Goal: Task Accomplishment & Management: Manage account settings

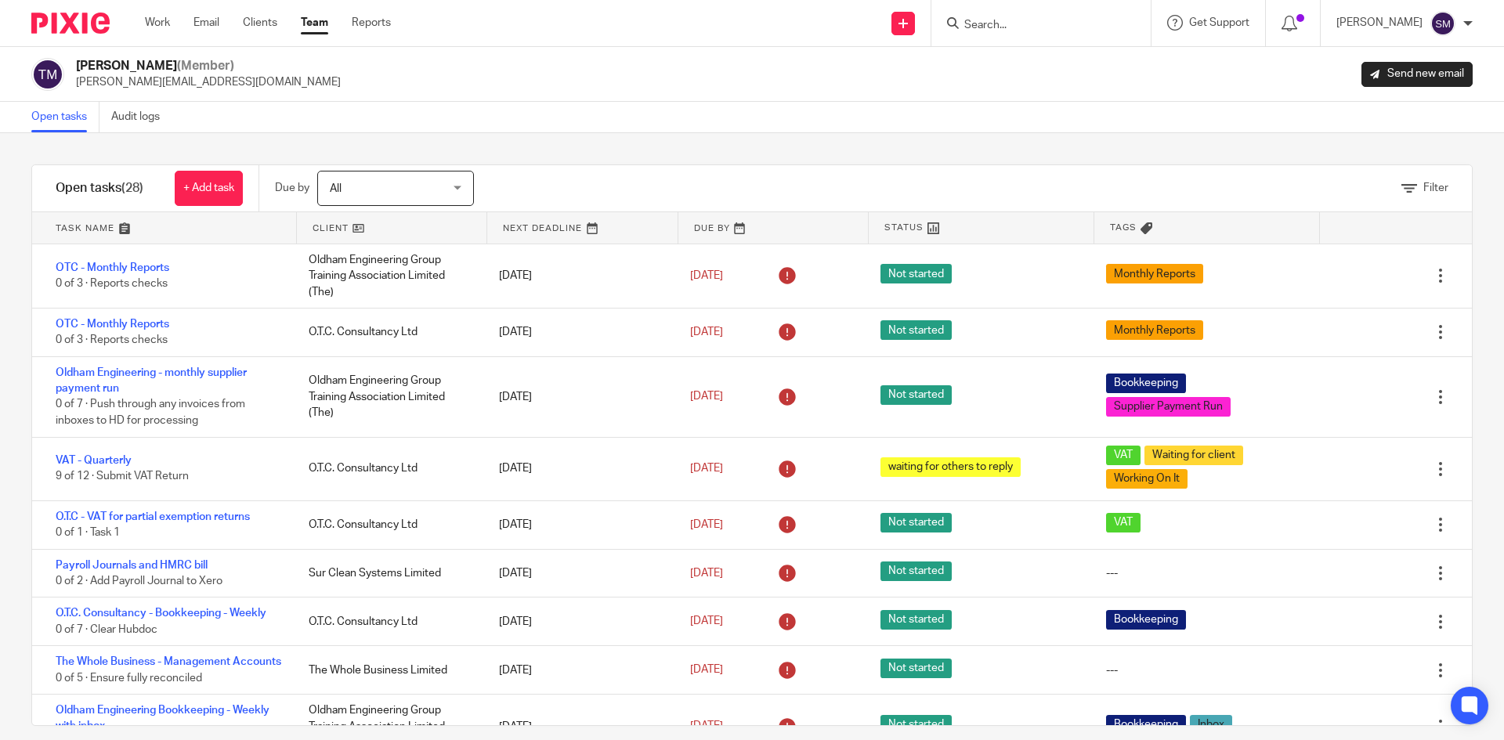
click at [1013, 32] on input "Search" at bounding box center [1033, 26] width 141 height 14
click at [323, 229] on link at bounding box center [392, 227] width 190 height 31
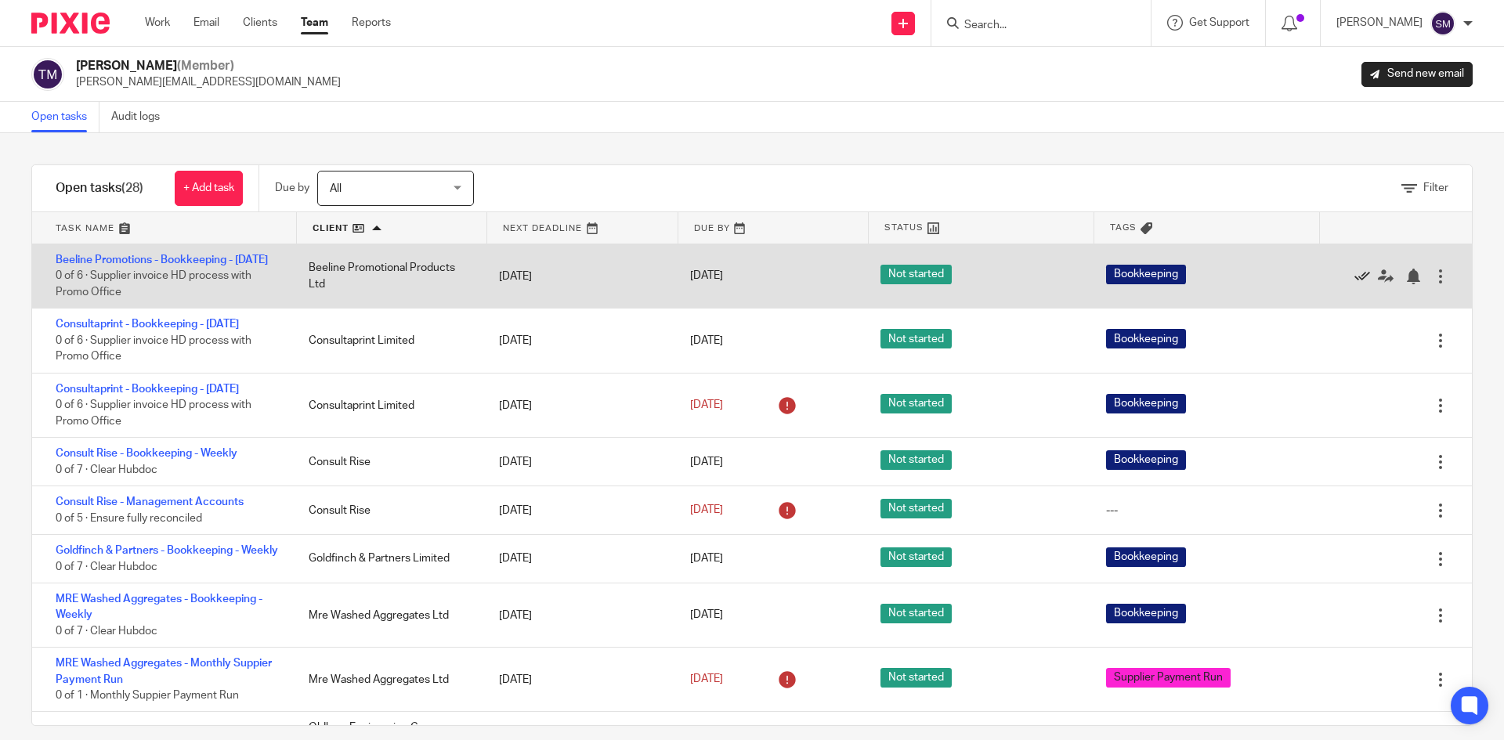
click at [1354, 283] on icon at bounding box center [1362, 277] width 16 height 16
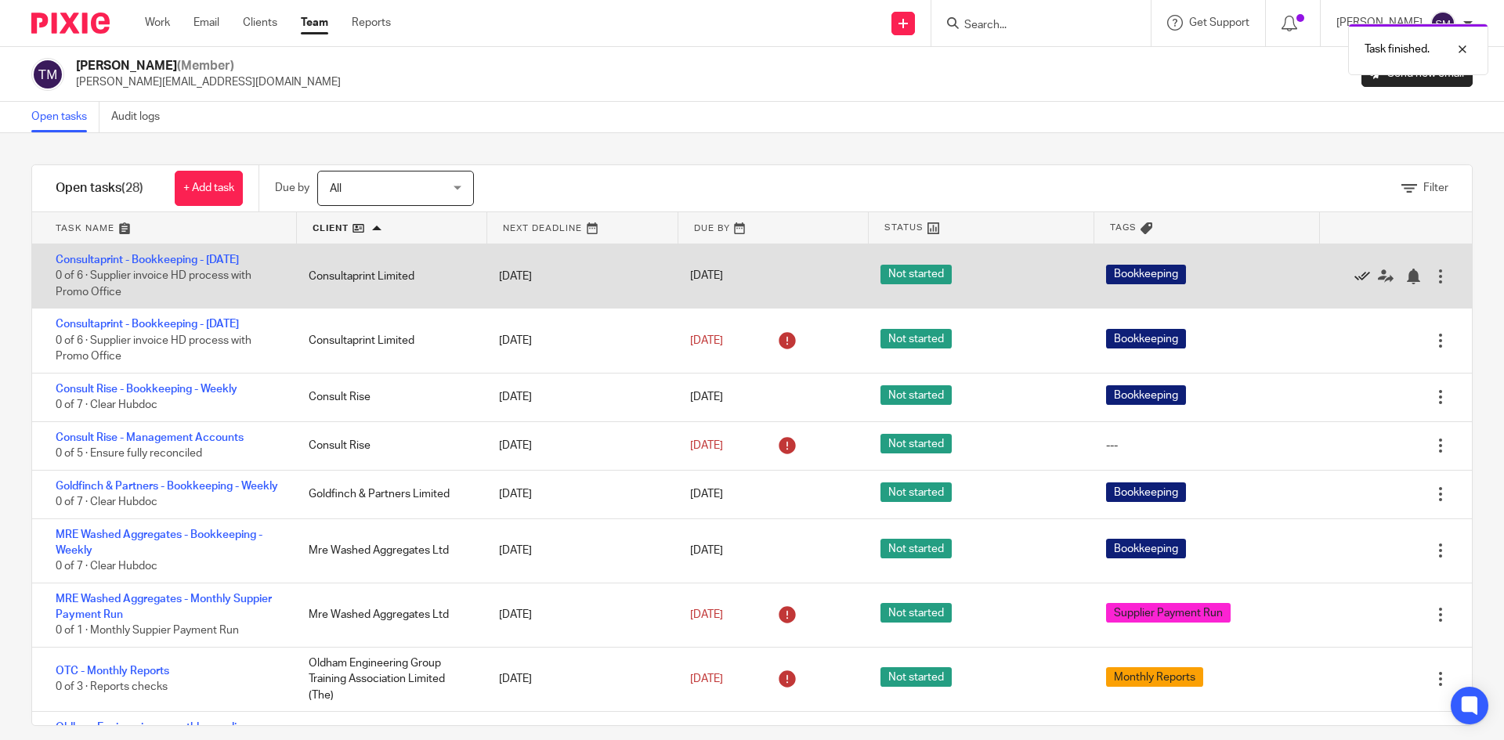
click at [1354, 275] on icon at bounding box center [1362, 277] width 16 height 16
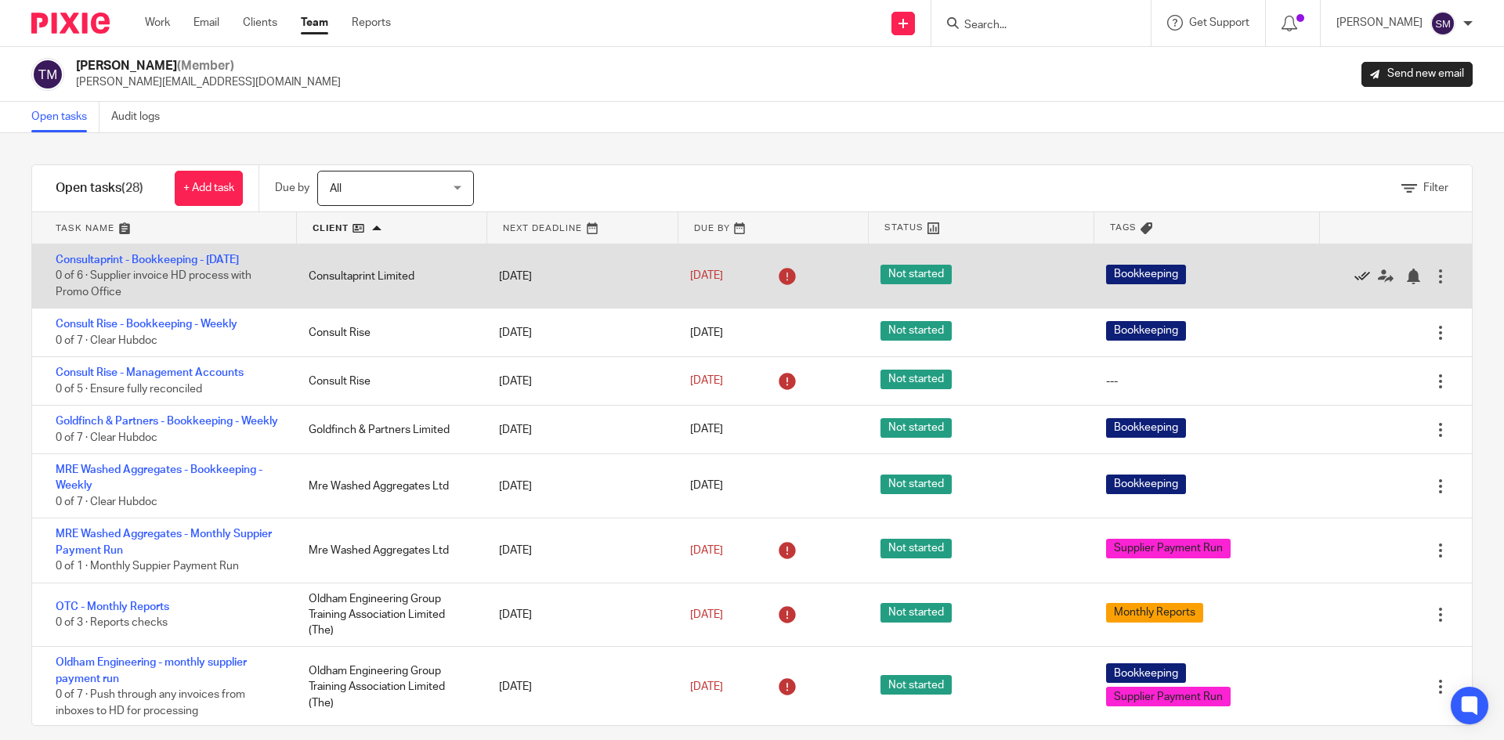
click at [1354, 276] on icon at bounding box center [1362, 277] width 16 height 16
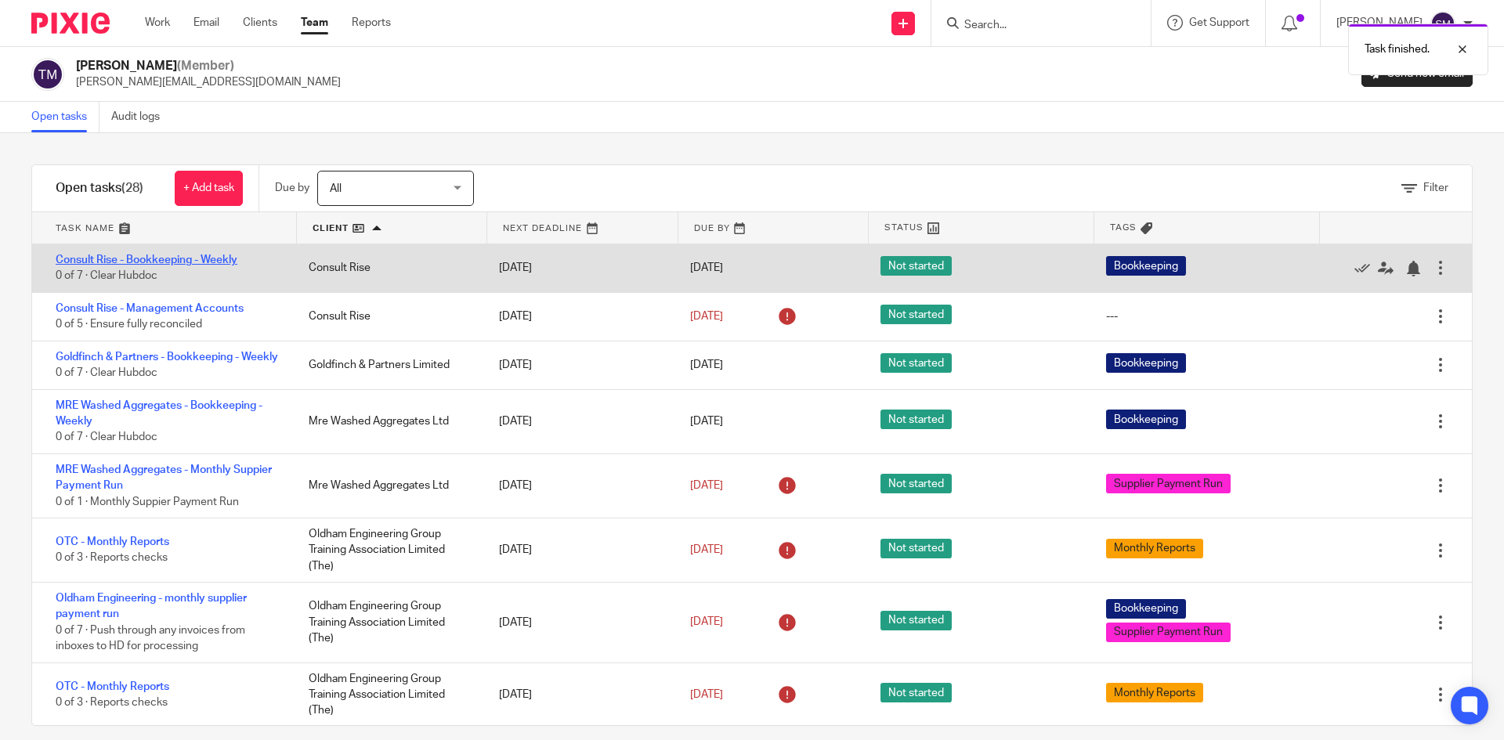
click at [176, 263] on link "Consult Rise - Bookkeeping - Weekly" at bounding box center [147, 260] width 182 height 11
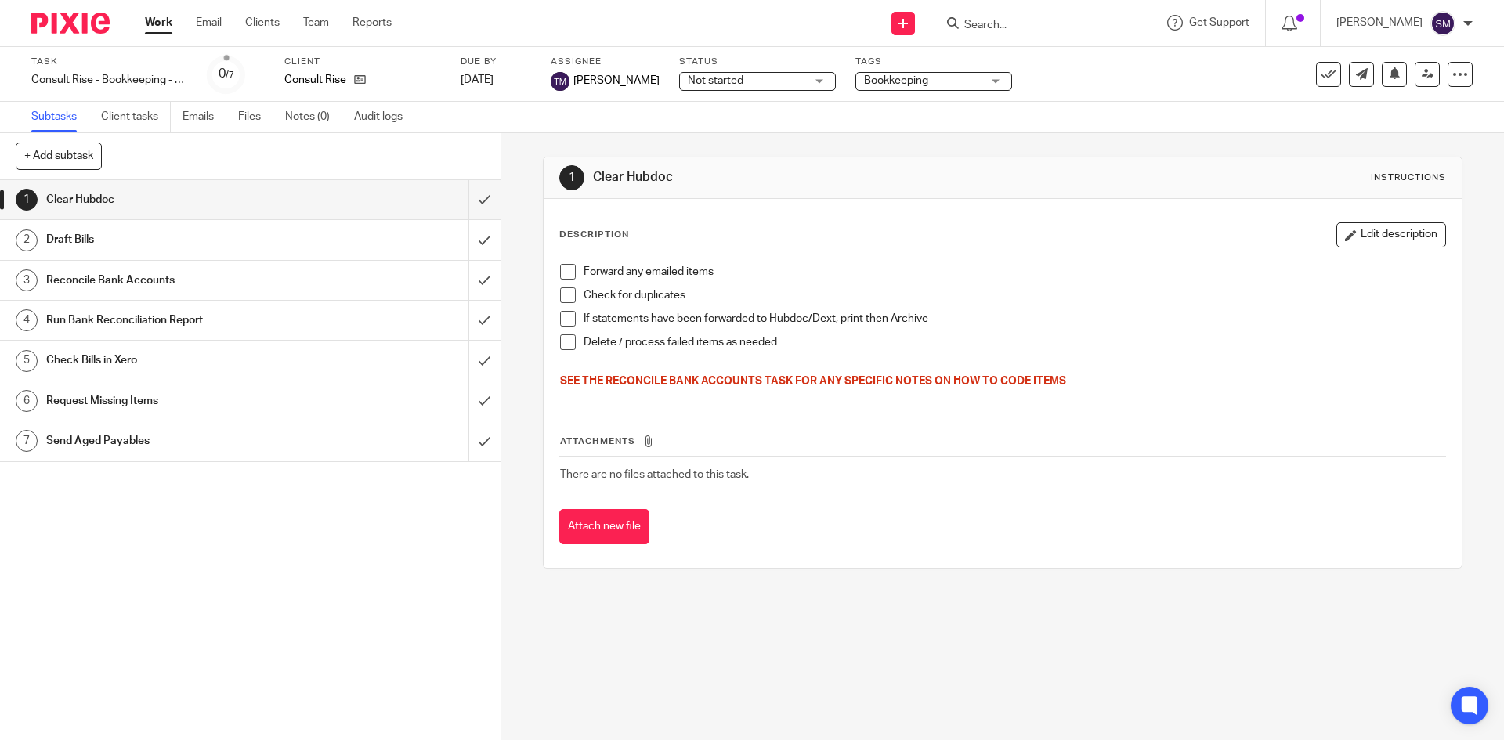
click at [1320, 77] on icon at bounding box center [1328, 75] width 16 height 16
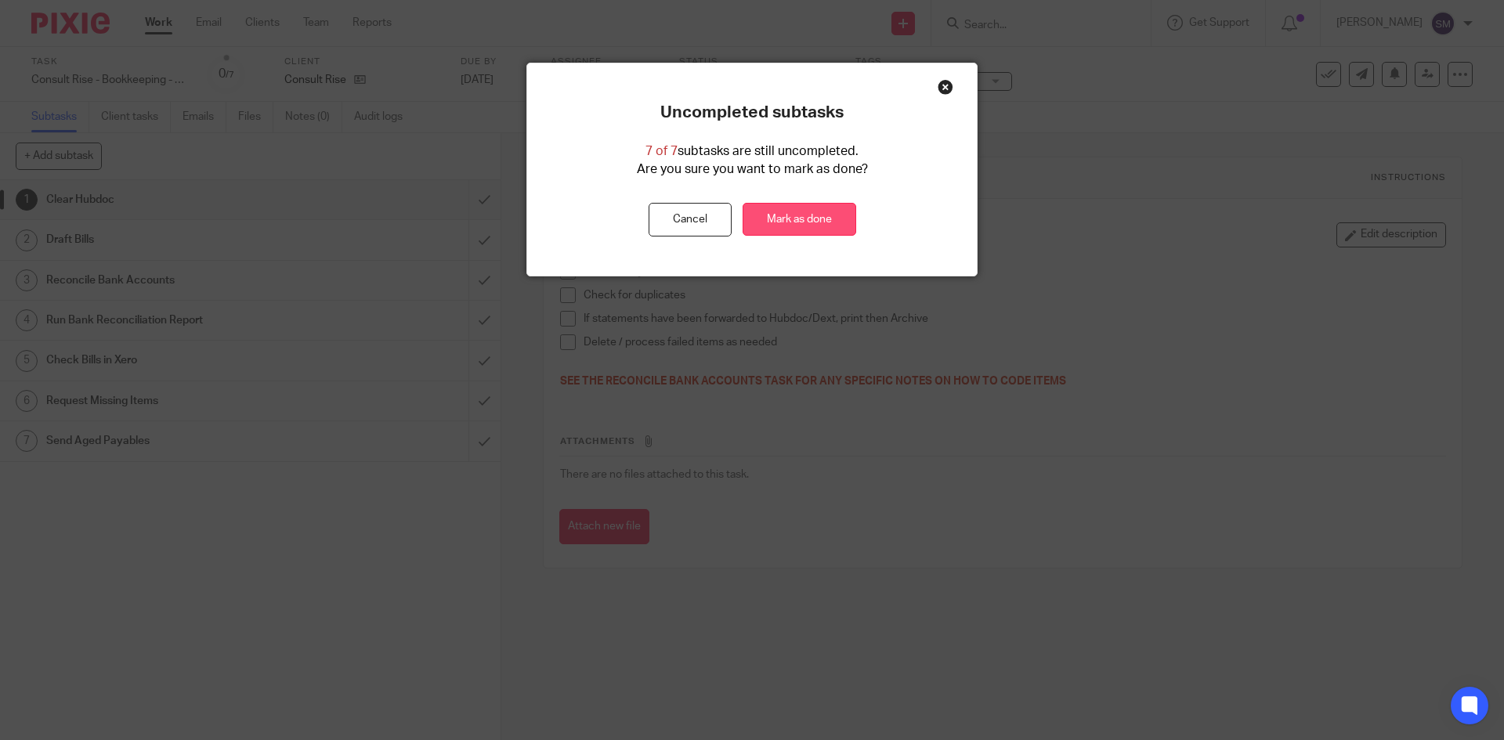
click at [768, 224] on link "Mark as done" at bounding box center [799, 220] width 114 height 34
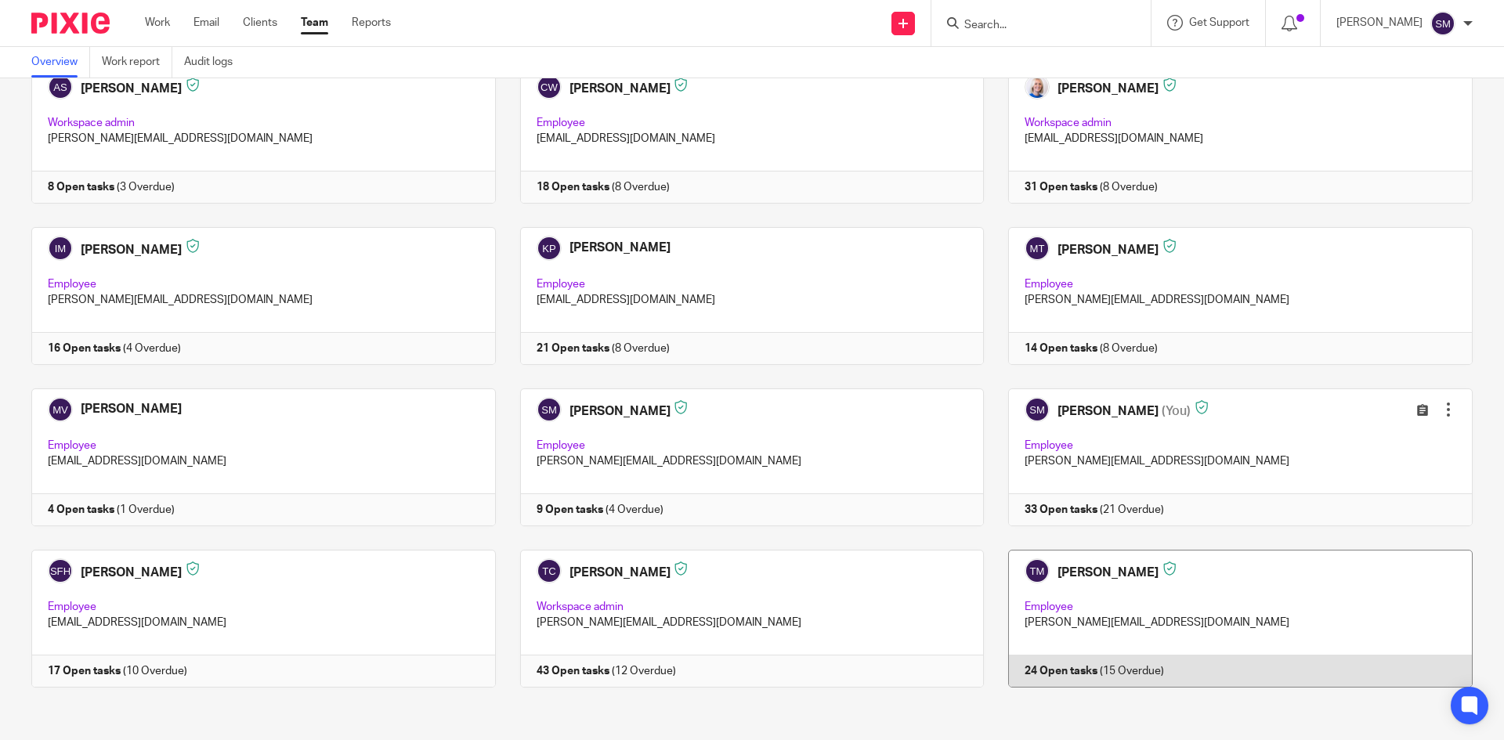
scroll to position [105, 0]
click at [1050, 565] on link at bounding box center [1228, 616] width 489 height 138
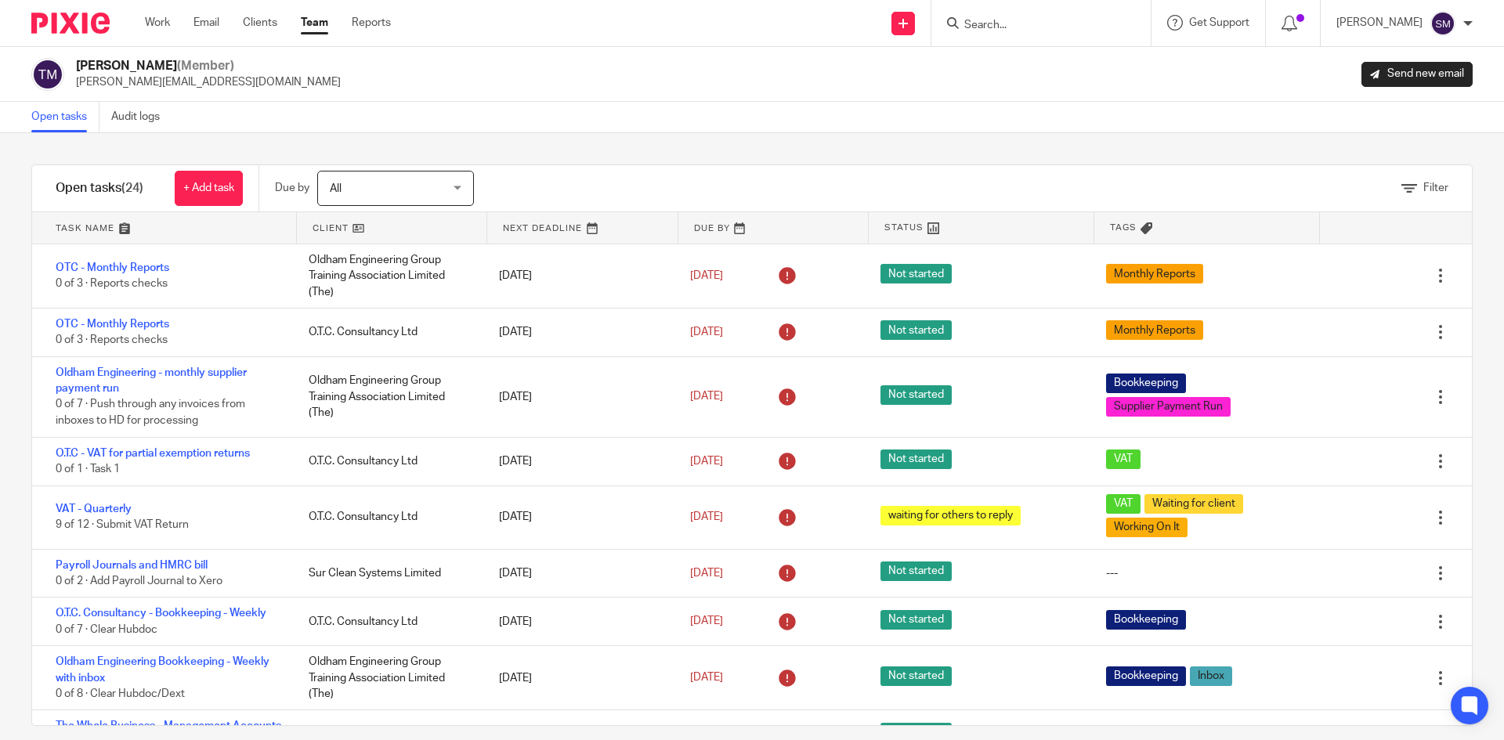
click at [331, 226] on link at bounding box center [392, 227] width 190 height 31
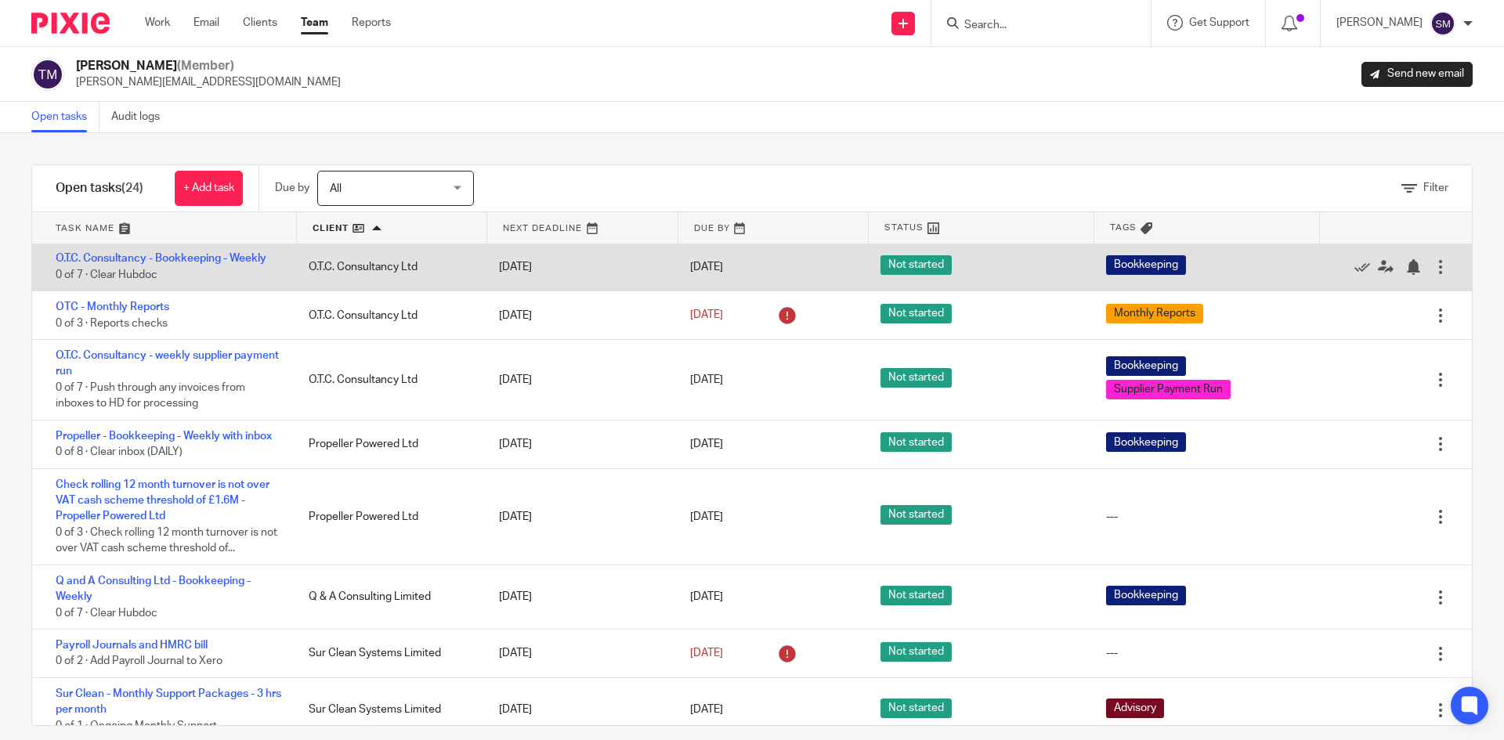
scroll to position [862, 0]
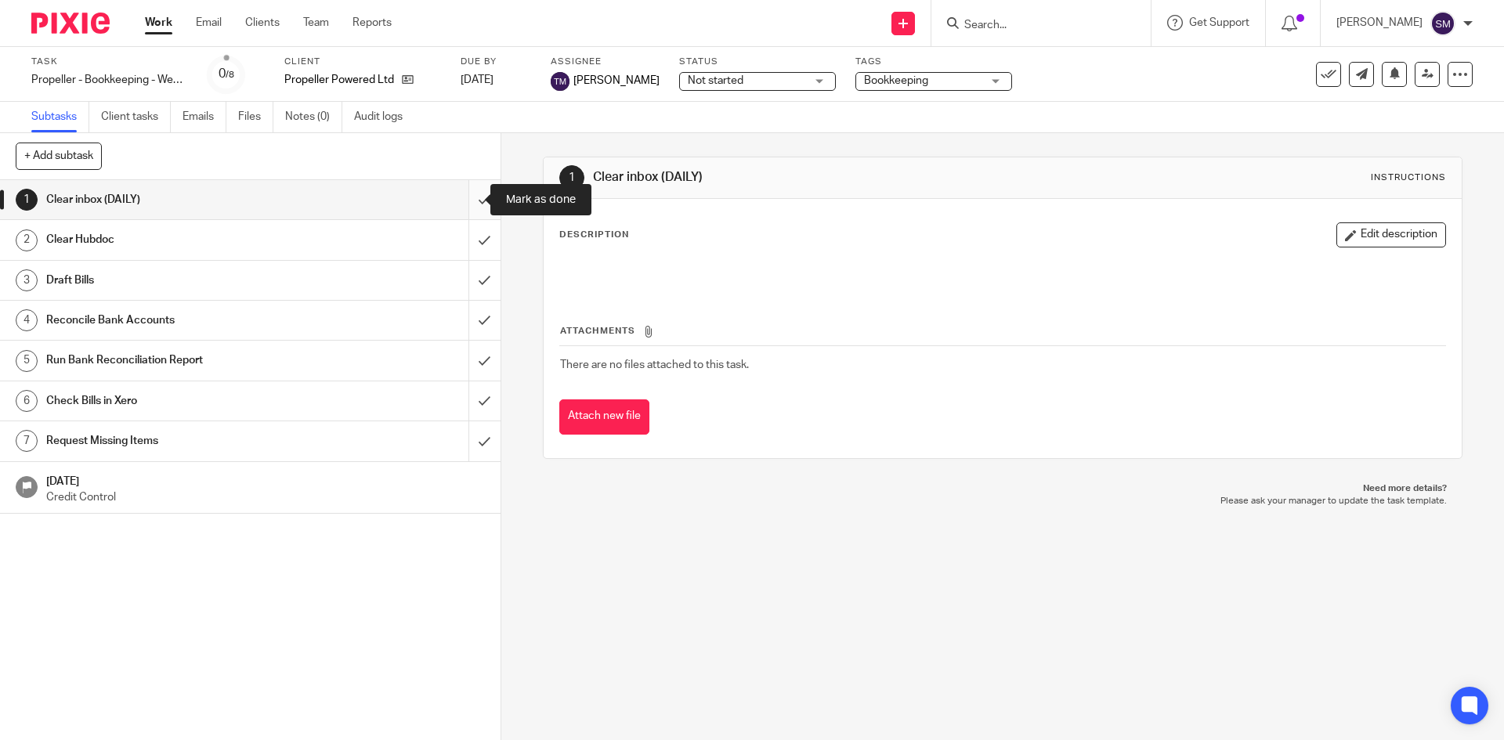
click at [461, 197] on input "submit" at bounding box center [250, 199] width 500 height 39
